Goal: Information Seeking & Learning: Understand process/instructions

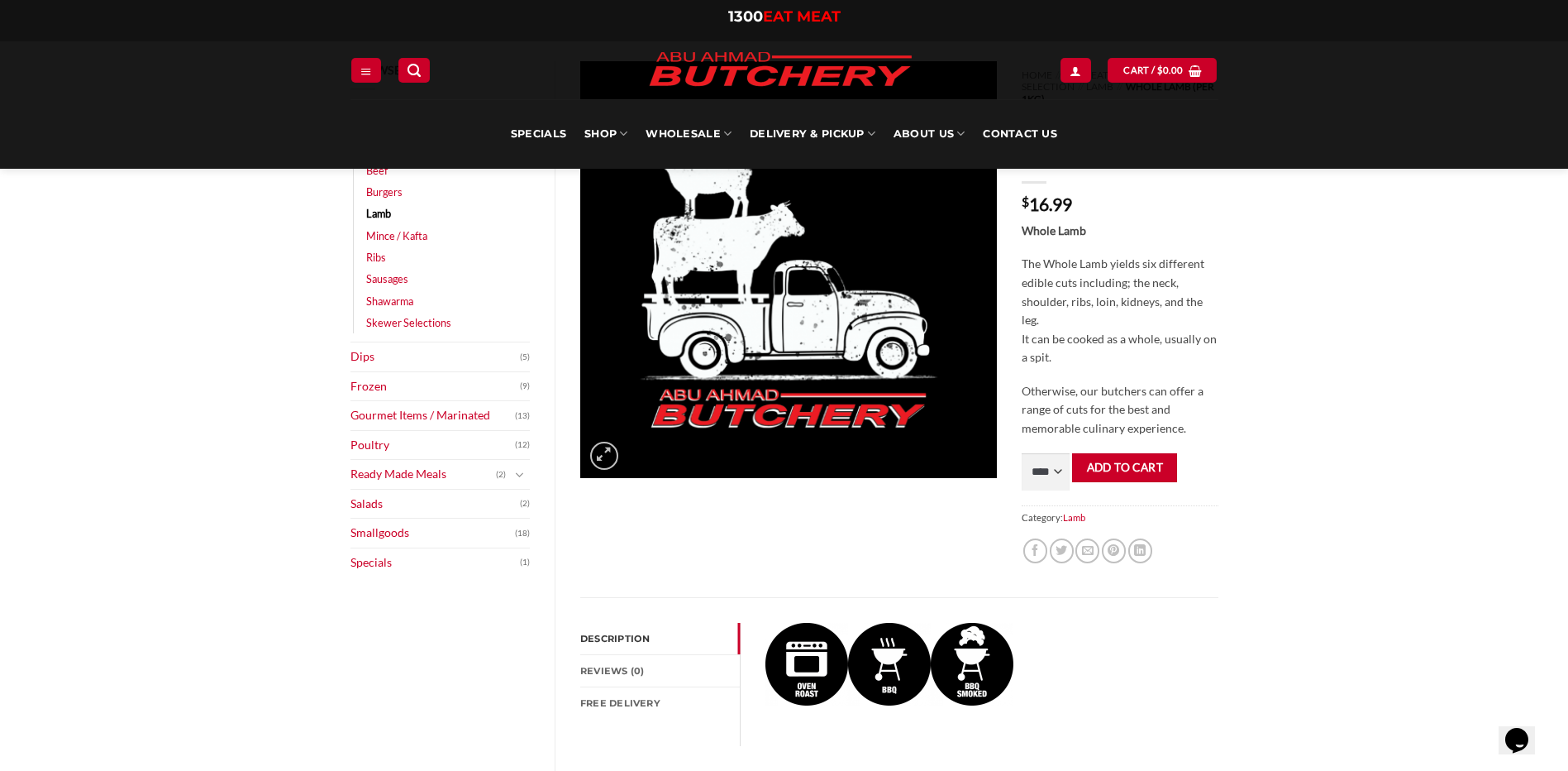
scroll to position [82, 0]
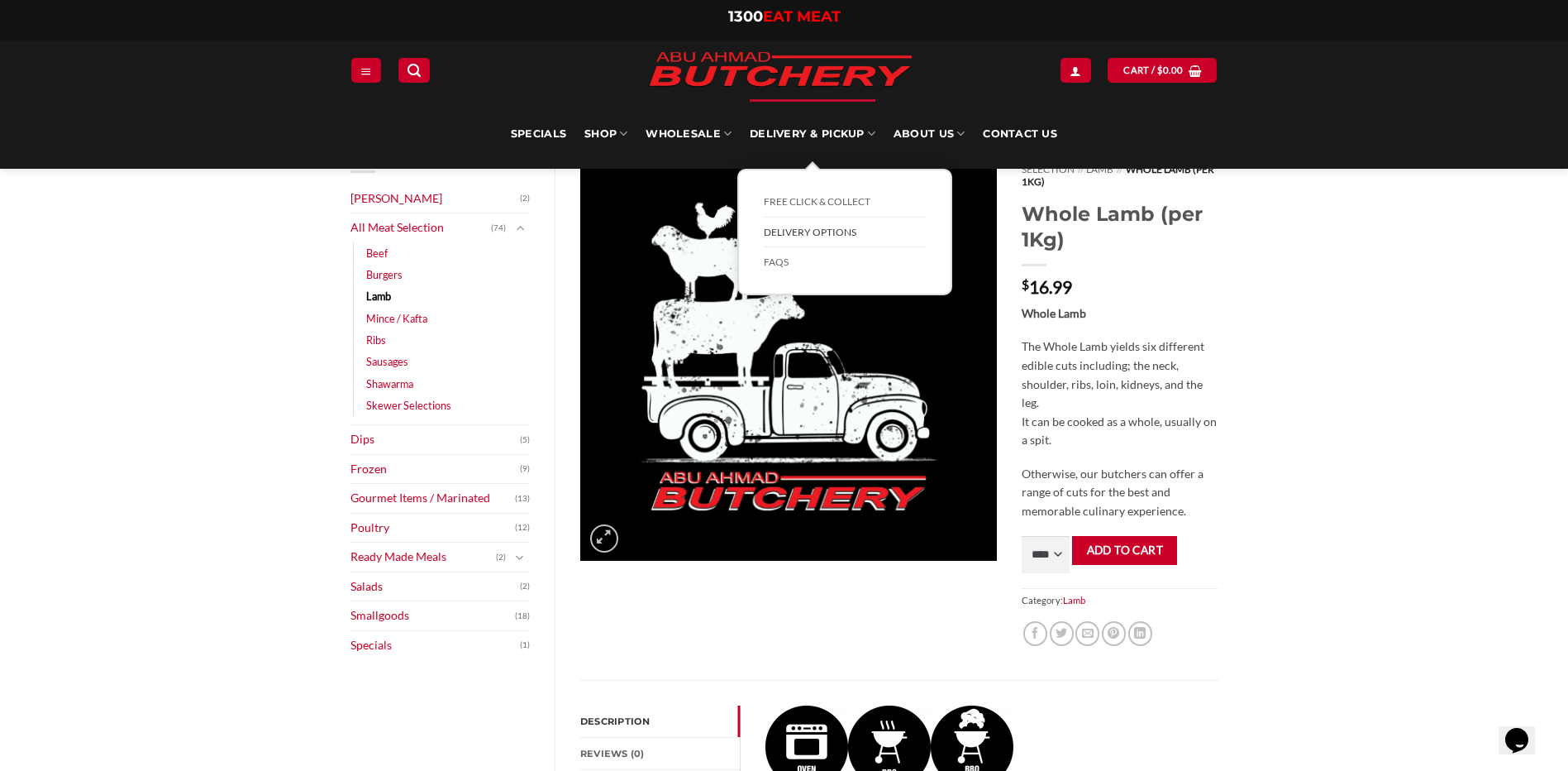
click at [799, 231] on link "Delivery Options" at bounding box center [844, 233] width 162 height 31
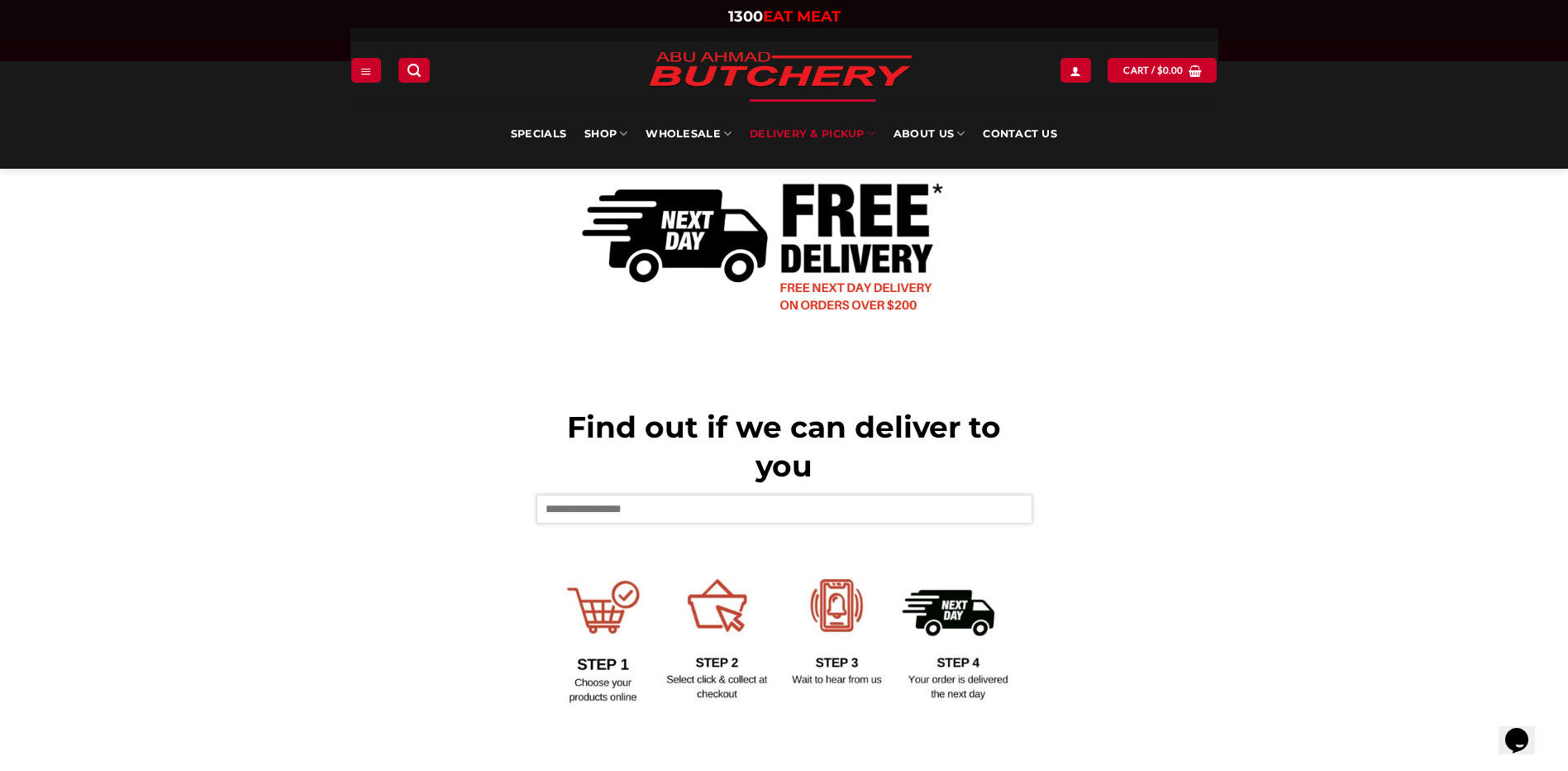
click at [698, 512] on input "text" at bounding box center [784, 508] width 496 height 28
type input "****"
